Goal: Transaction & Acquisition: Book appointment/travel/reservation

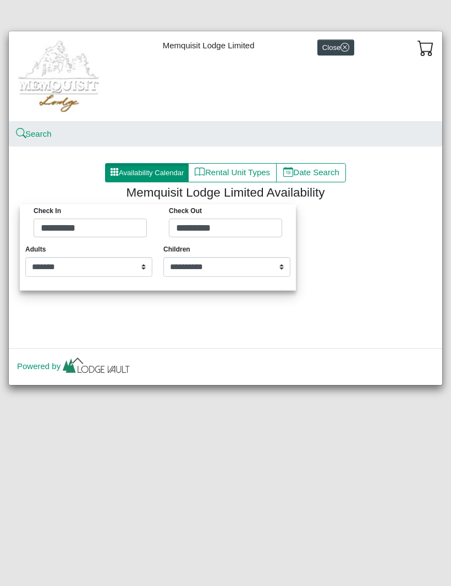
select select "*"
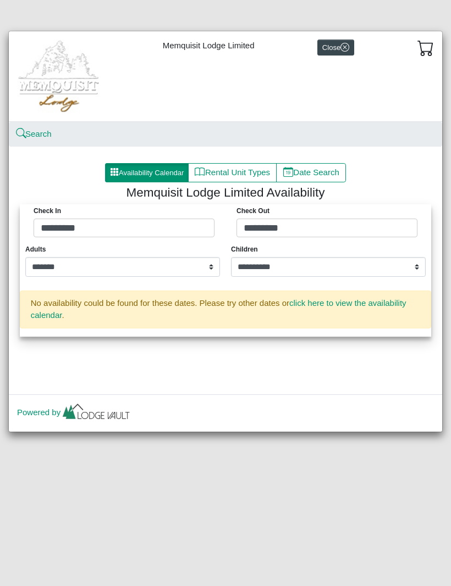
click at [147, 175] on button "Availability Calendar" at bounding box center [147, 173] width 84 height 20
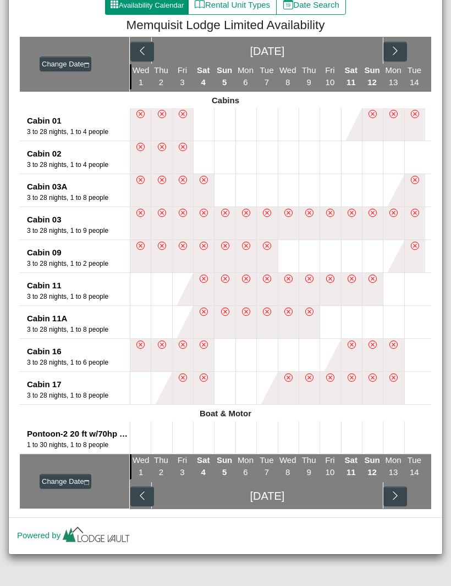
scroll to position [167, 0]
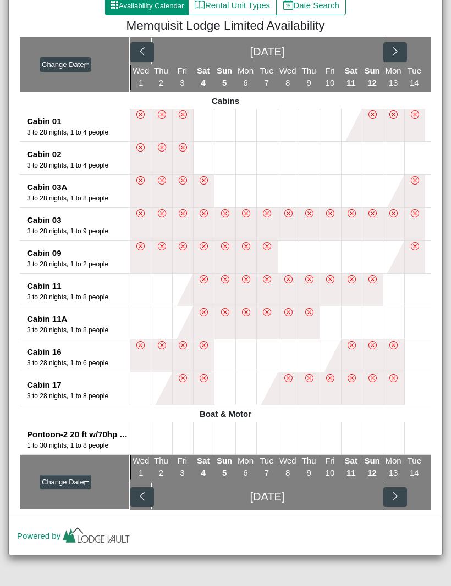
click at [149, 54] on button "button" at bounding box center [142, 52] width 24 height 20
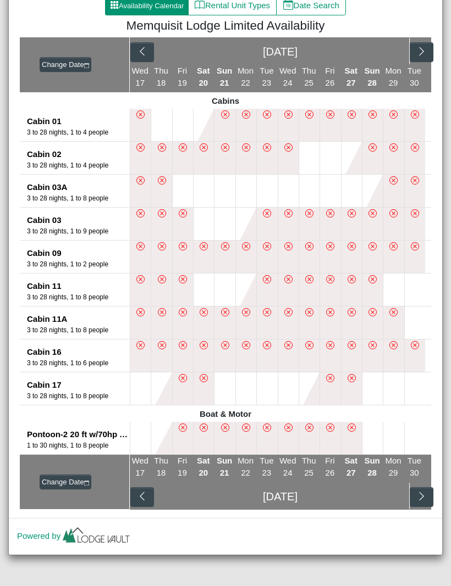
click at [142, 50] on icon "chevron left" at bounding box center [142, 51] width 4 height 8
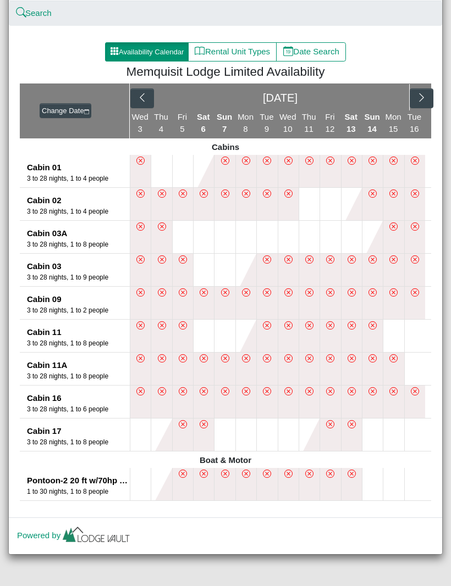
scroll to position [120, 0]
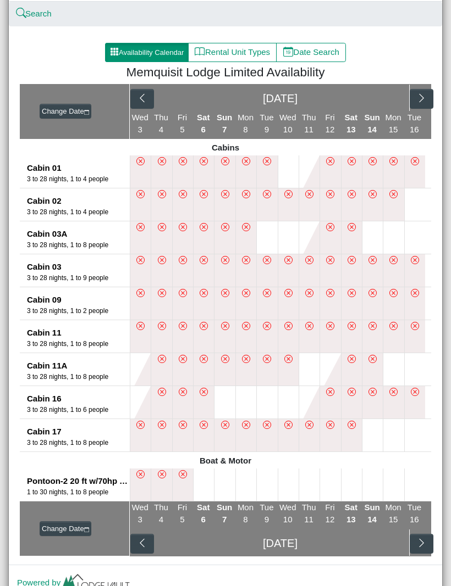
click at [421, 103] on icon "chevron right" at bounding box center [421, 98] width 10 height 10
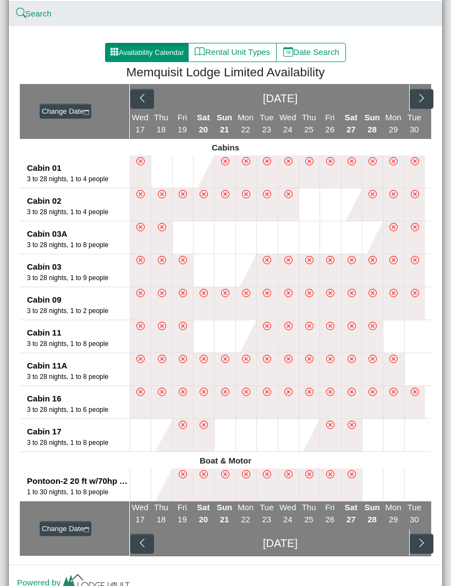
click at [421, 104] on button "button" at bounding box center [421, 99] width 24 height 20
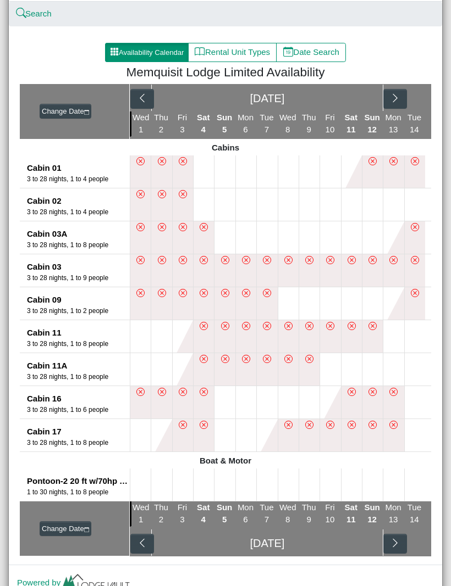
click at [288, 307] on button at bounding box center [288, 303] width 20 height 32
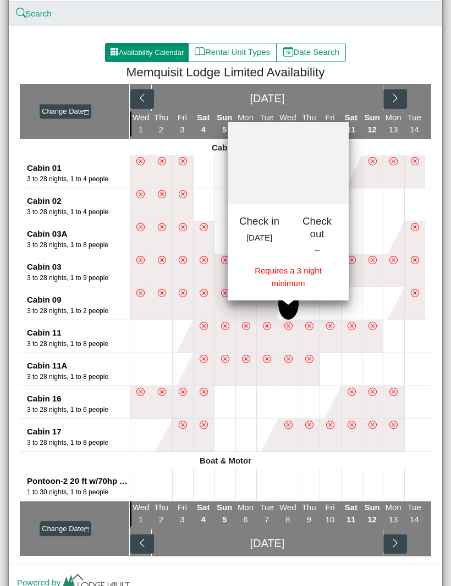
click at [352, 313] on button at bounding box center [351, 303] width 20 height 32
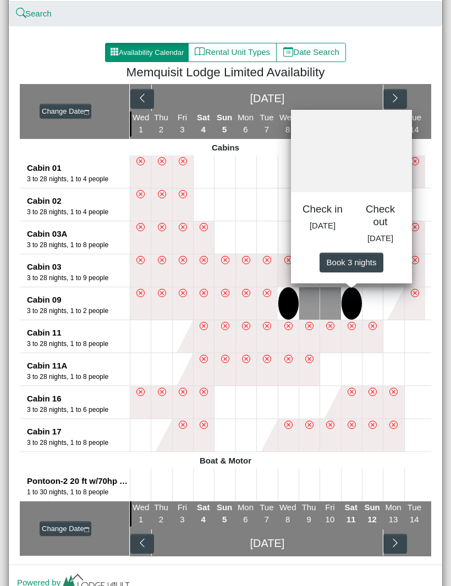
click at [346, 267] on span "Book 3 night s" at bounding box center [351, 261] width 50 height 9
select select "*"
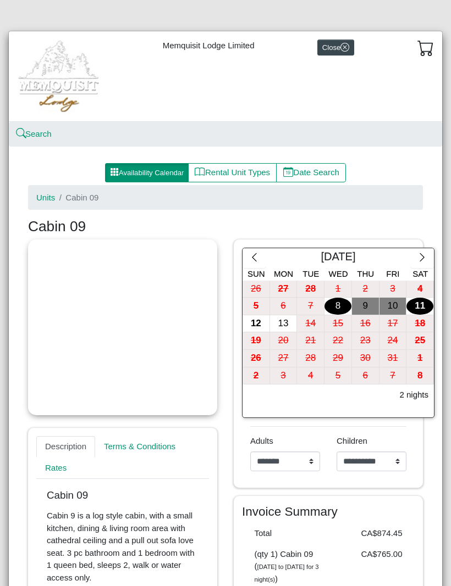
click at [347, 53] on button "Close" at bounding box center [335, 48] width 37 height 16
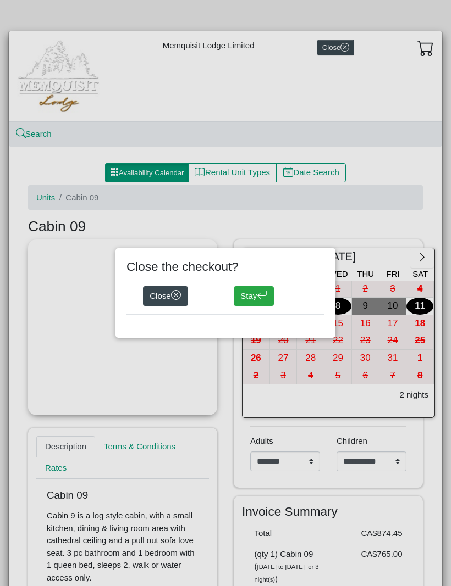
click at [171, 295] on button "Close" at bounding box center [165, 296] width 45 height 20
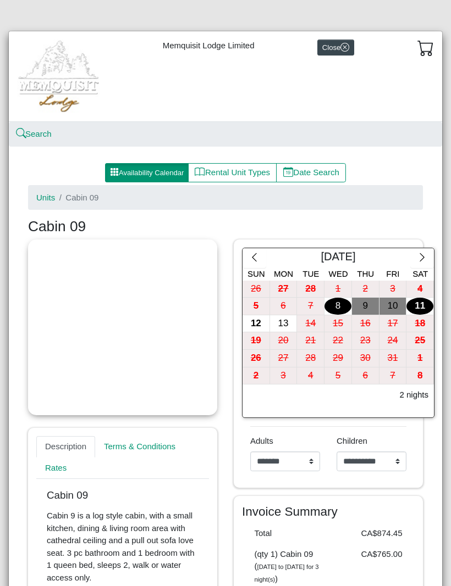
click at [349, 47] on icon "x circle" at bounding box center [344, 47] width 9 height 9
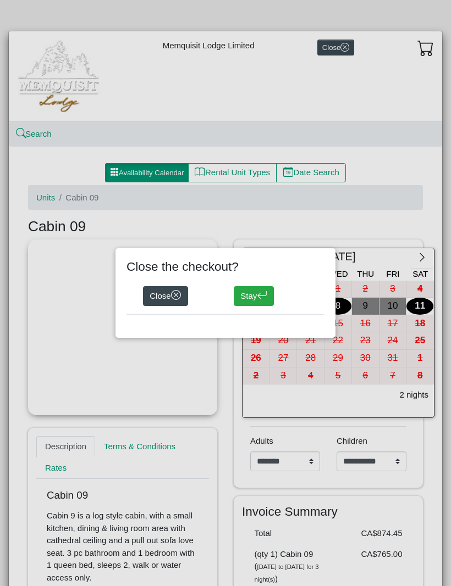
click at [178, 297] on icon "x circle" at bounding box center [176, 295] width 4 height 4
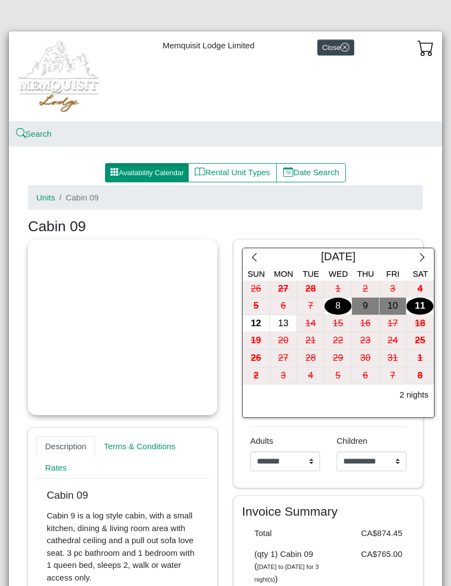
click at [229, 175] on button "Rental Unit Types" at bounding box center [232, 173] width 88 height 20
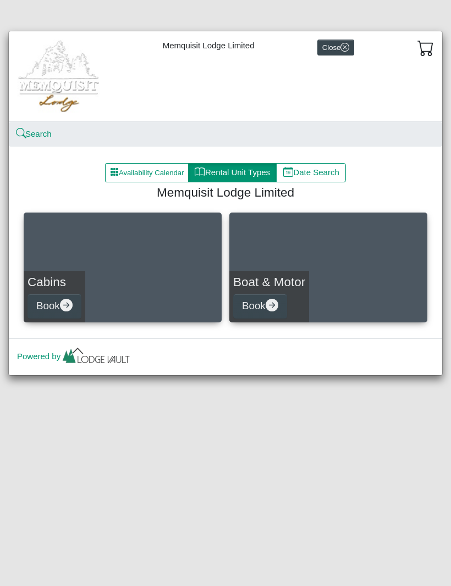
click at [77, 305] on button "Book" at bounding box center [54, 306] width 54 height 25
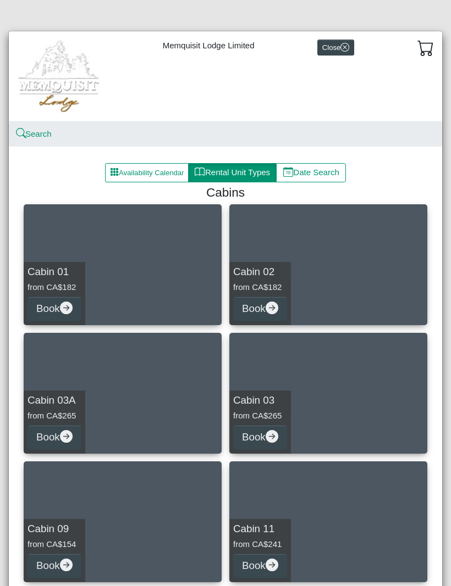
click at [352, 51] on button "Close" at bounding box center [335, 48] width 37 height 16
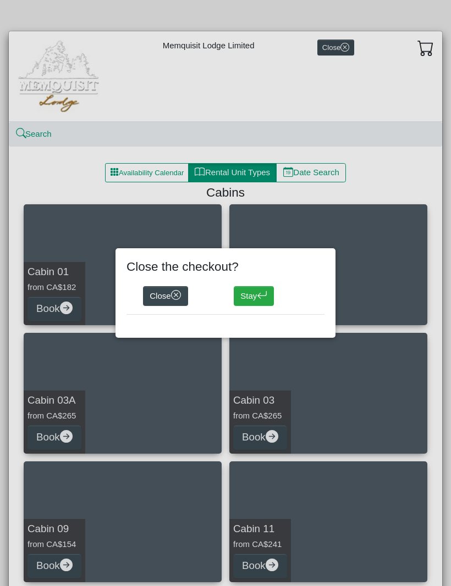
click at [174, 296] on icon "x circle" at bounding box center [176, 295] width 10 height 10
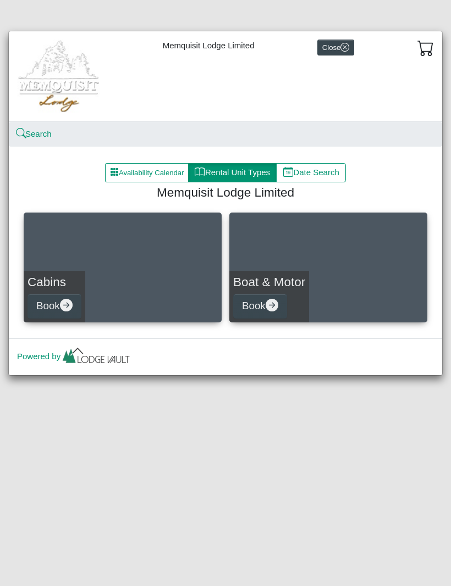
select select "*"
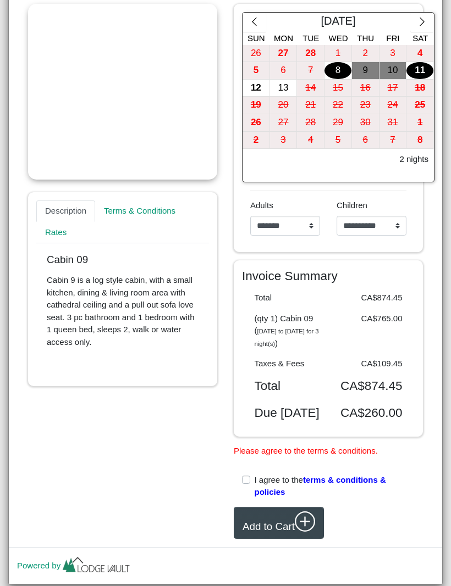
scroll to position [236, 0]
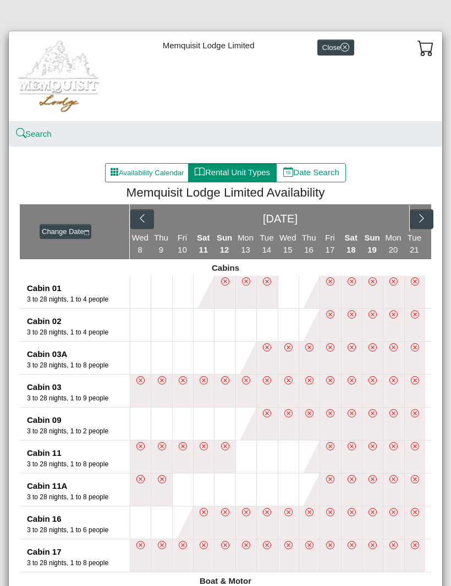
select select "*"
